Goal: Transaction & Acquisition: Purchase product/service

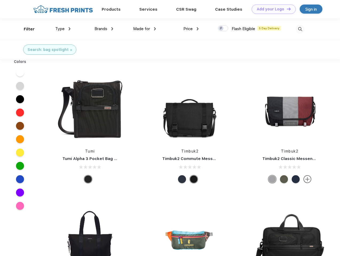
scroll to position [0, 0]
click at [271, 9] on link "Add your Logo Design Tool" at bounding box center [273, 9] width 44 height 9
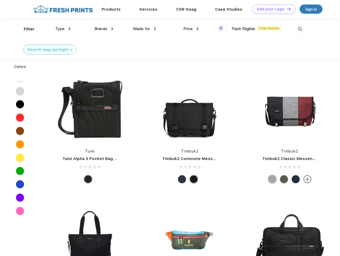
click at [0, 0] on div "Design Tool" at bounding box center [0, 0] width 0 height 0
click at [286, 9] on link "Add your Logo Design Tool" at bounding box center [273, 9] width 44 height 9
click at [26, 29] on div "Filter" at bounding box center [29, 29] width 11 height 6
click at [63, 29] on span "Type" at bounding box center [59, 28] width 9 height 5
click at [104, 29] on span "Brands" at bounding box center [100, 28] width 13 height 5
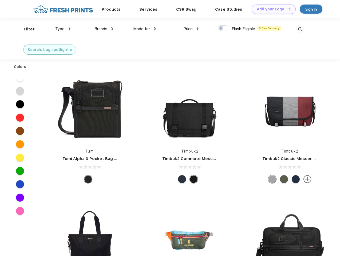
click at [144, 29] on span "Made for" at bounding box center [141, 28] width 17 height 5
click at [191, 29] on span "Price" at bounding box center [187, 28] width 9 height 5
click at [223, 29] on div at bounding box center [223, 28] width 10 height 6
click at [221, 29] on input "checkbox" at bounding box center [219, 26] width 3 height 3
click at [300, 29] on img at bounding box center [299, 29] width 9 height 9
